Goal: Navigation & Orientation: Go to known website

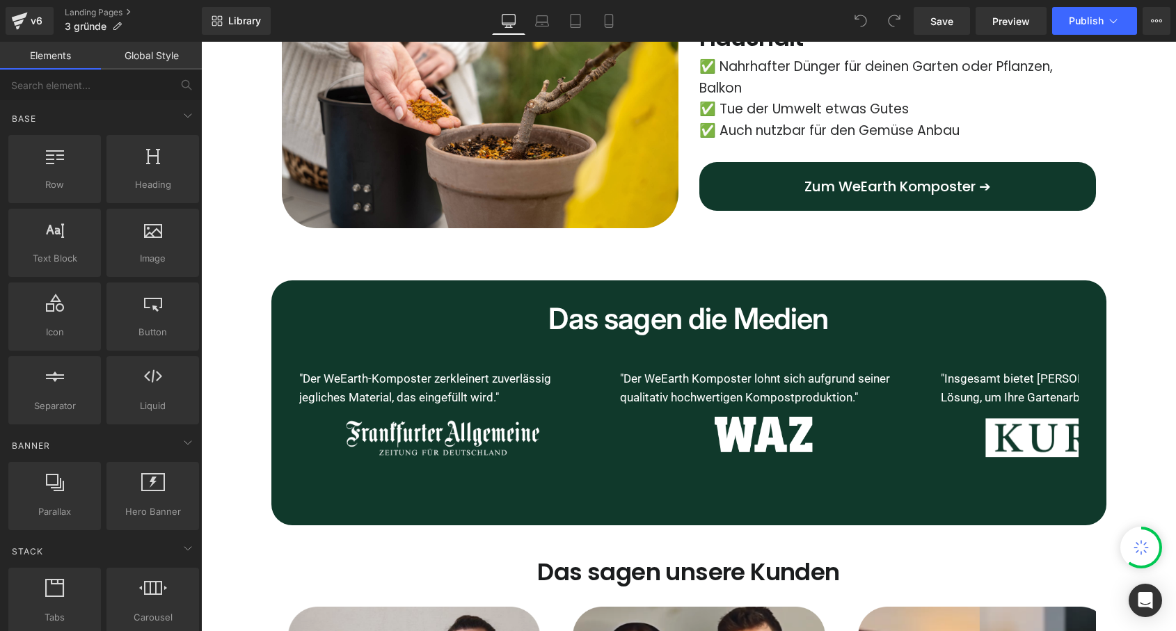
scroll to position [934, 0]
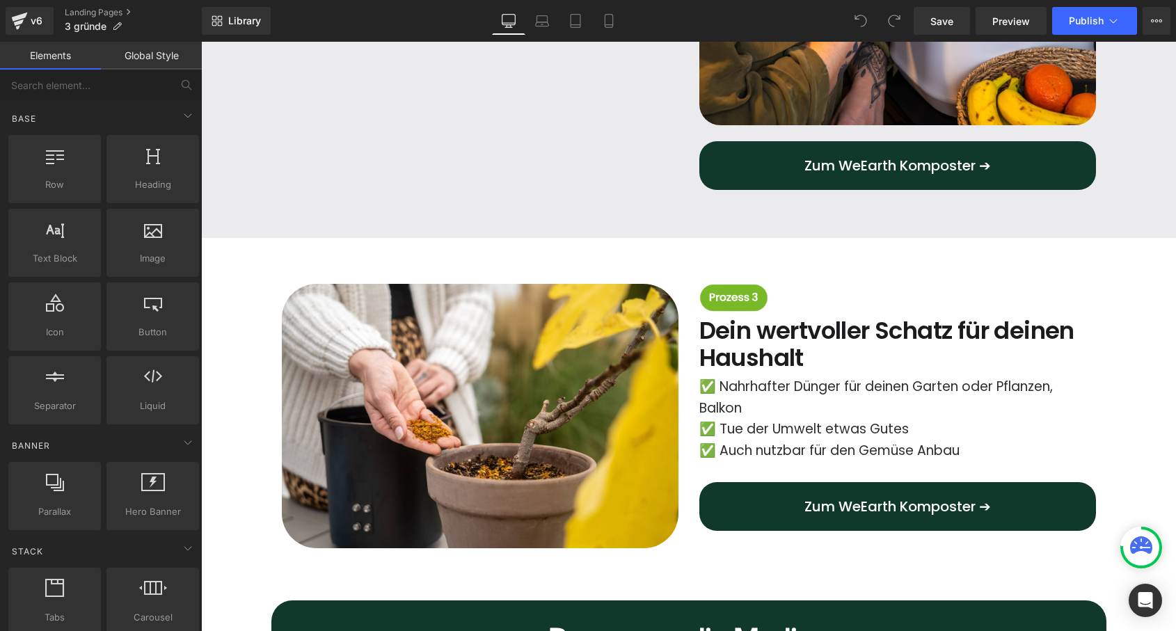
click at [896, 169] on span "Button" at bounding box center [897, 165] width 32 height 17
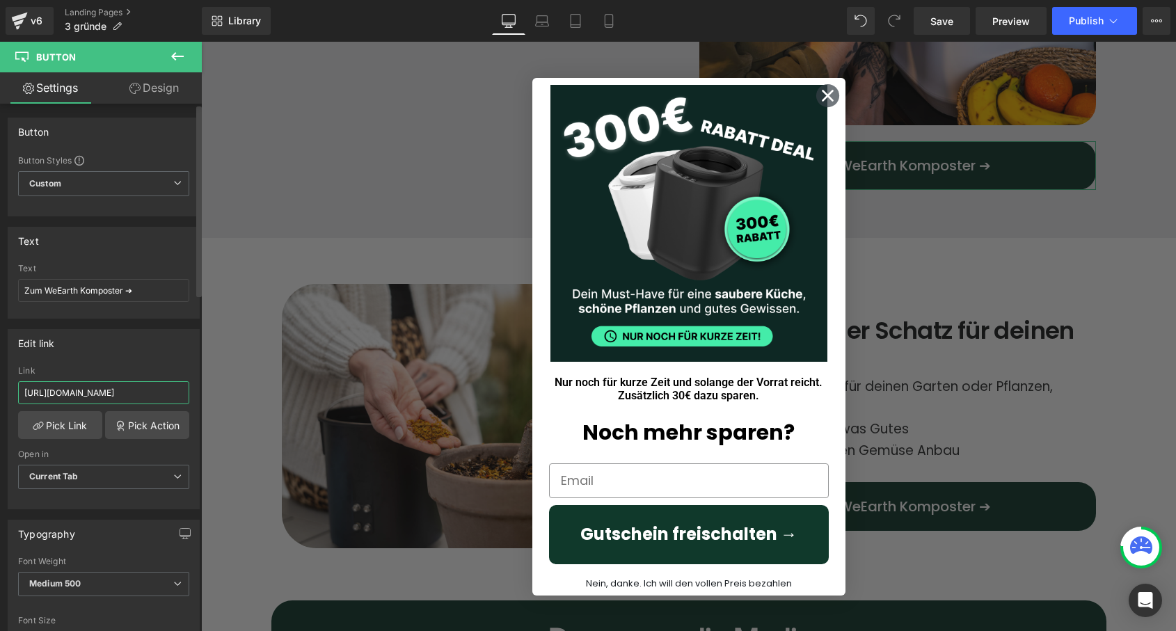
click at [158, 401] on input "[URL][DOMAIN_NAME]" at bounding box center [103, 392] width 171 height 23
click at [822, 99] on icon "Close dialog" at bounding box center [827, 95] width 10 height 10
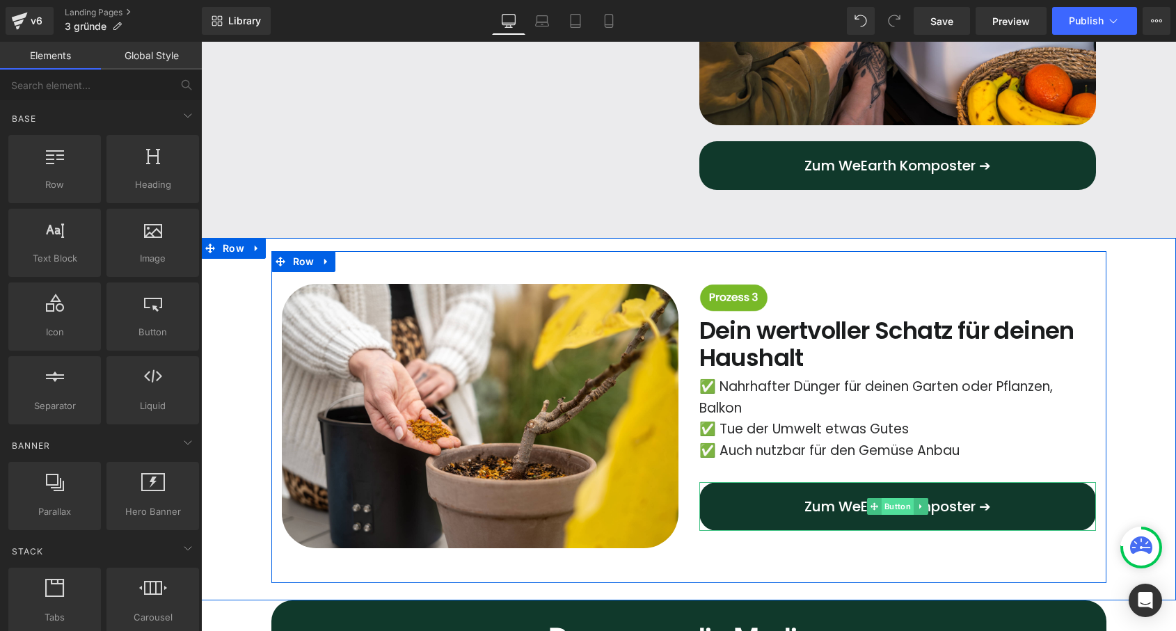
click at [888, 511] on span "Button" at bounding box center [897, 506] width 32 height 17
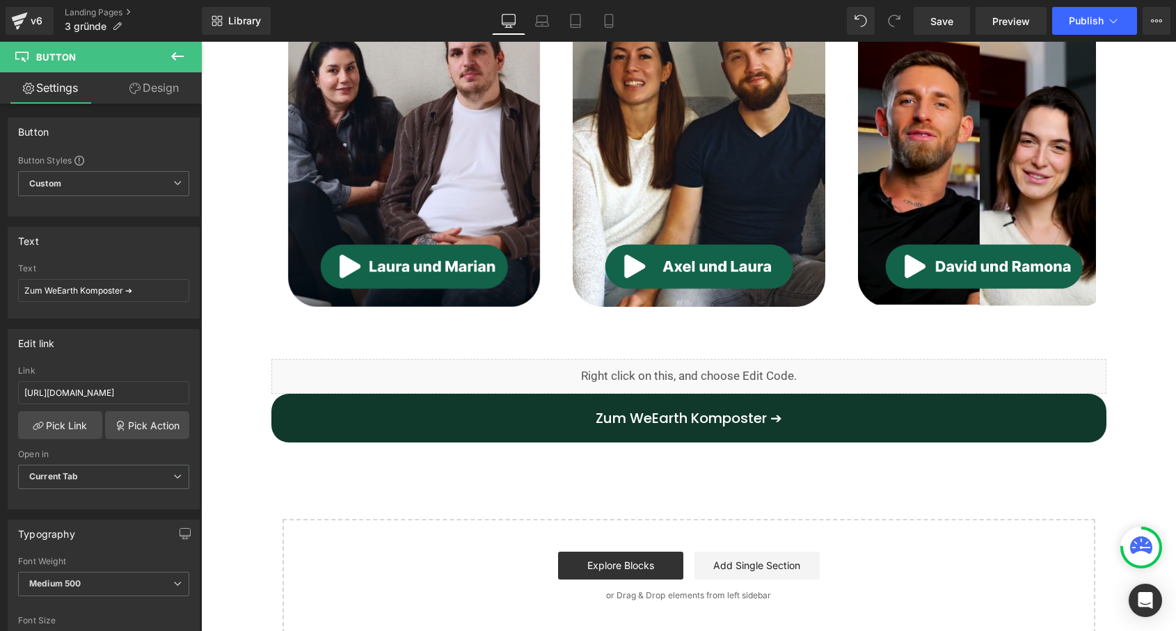
scroll to position [1898, 0]
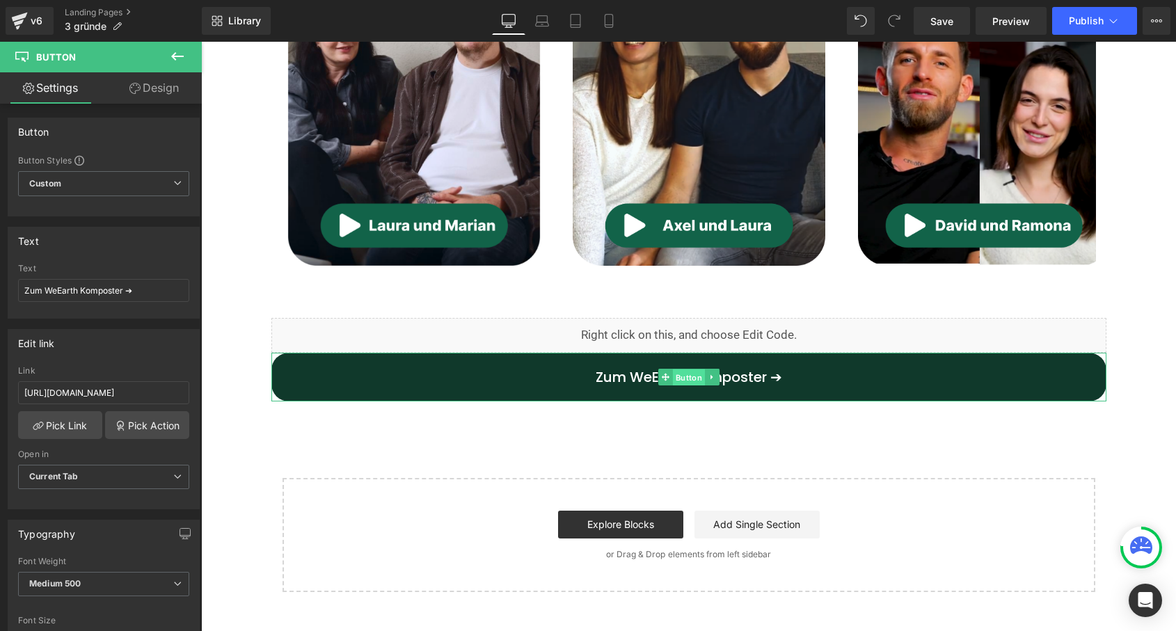
click at [676, 376] on span "Button" at bounding box center [688, 377] width 32 height 17
click at [26, 15] on icon at bounding box center [20, 17] width 16 height 9
